Goal: Task Accomplishment & Management: Manage account settings

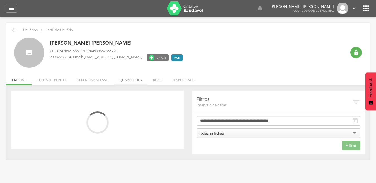
click at [128, 80] on li "Quarteirões" at bounding box center [130, 78] width 33 height 13
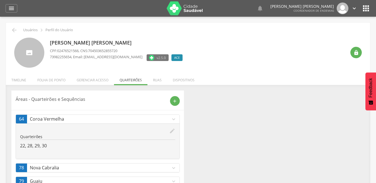
click at [174, 166] on icon "expand_more" at bounding box center [173, 168] width 6 height 6
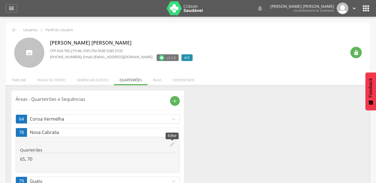
click at [173, 144] on icon "edit" at bounding box center [172, 144] width 6 height 6
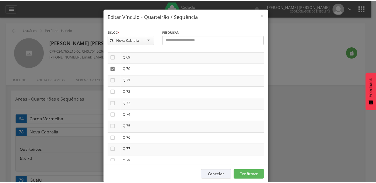
scroll to position [807, 0]
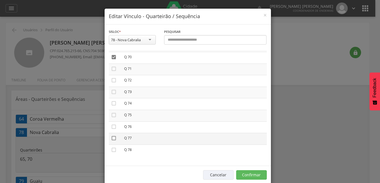
click at [111, 137] on icon "" at bounding box center [114, 138] width 6 height 6
click at [248, 172] on button "Confirmar" at bounding box center [251, 174] width 31 height 9
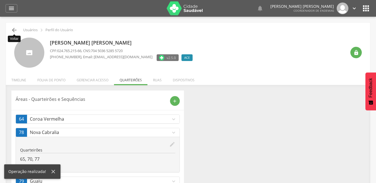
click at [12, 29] on icon "" at bounding box center [14, 30] width 7 height 7
